Goal: Information Seeking & Learning: Learn about a topic

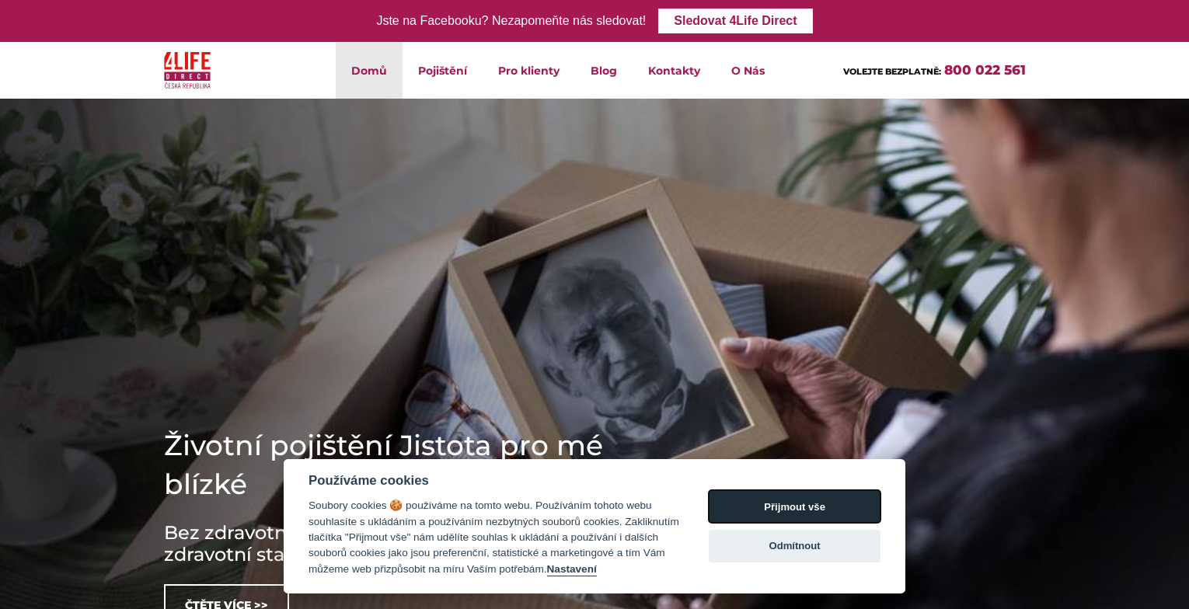
click at [827, 515] on button "Přijmout vše" at bounding box center [795, 507] width 172 height 33
checkbox input "true"
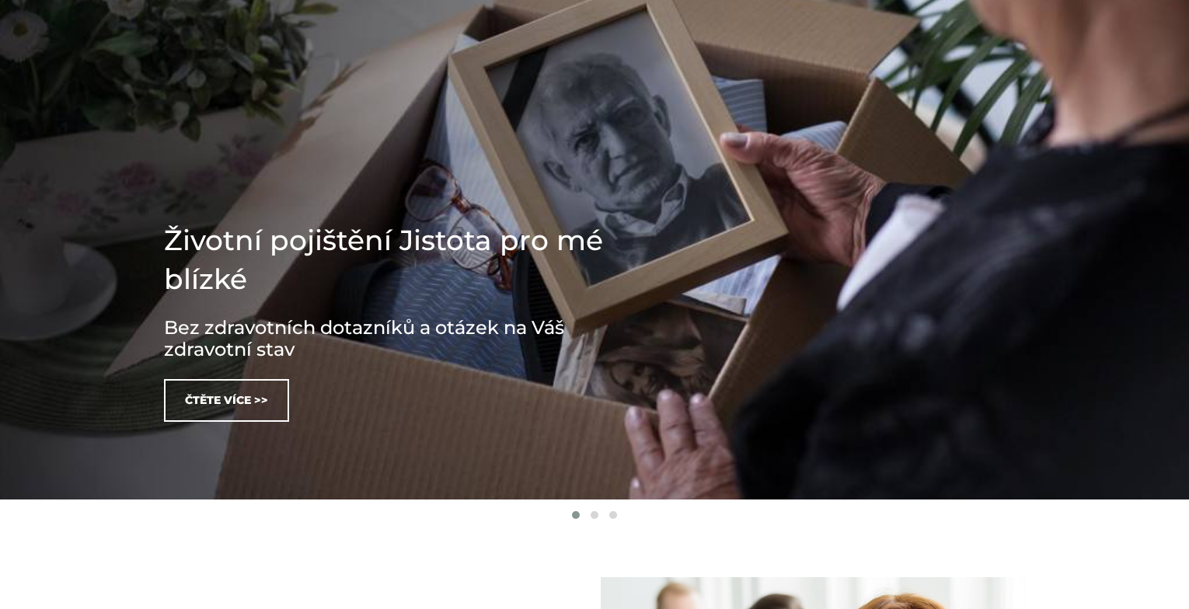
scroll to position [201, 0]
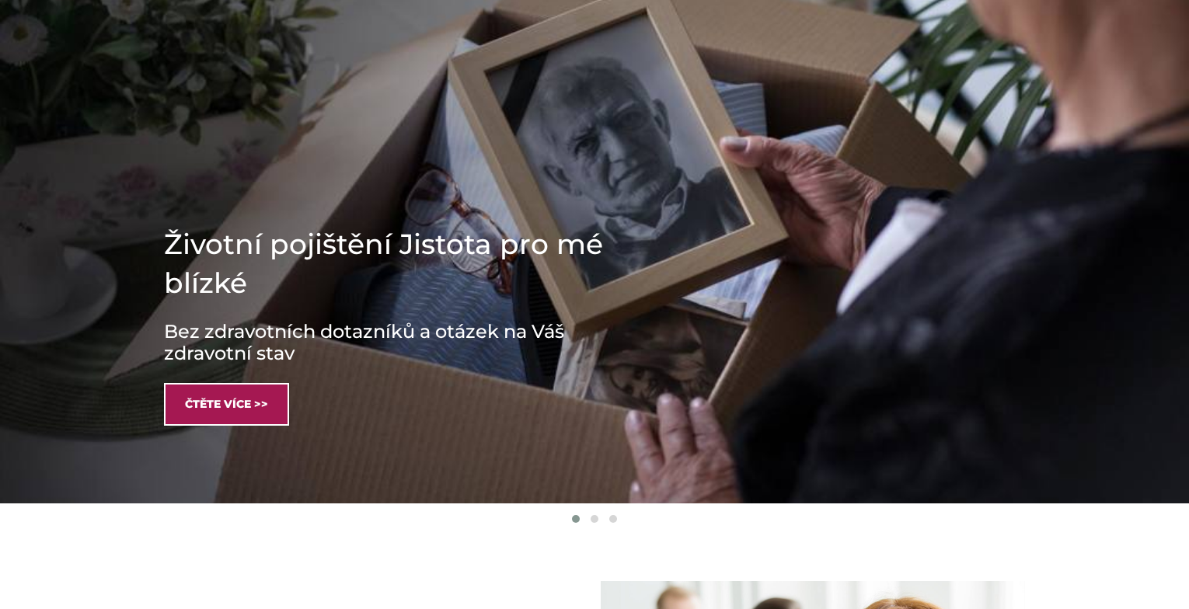
click at [246, 403] on link "Čtěte více >>" at bounding box center [226, 404] width 125 height 43
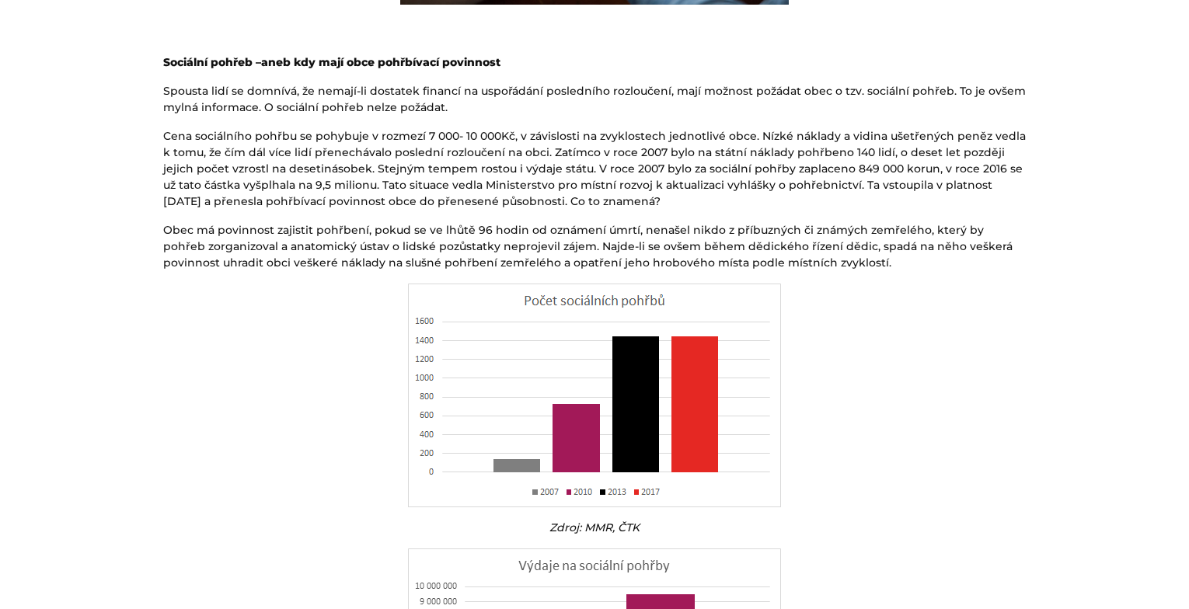
scroll to position [484, 0]
